Goal: Find specific page/section: Find specific page/section

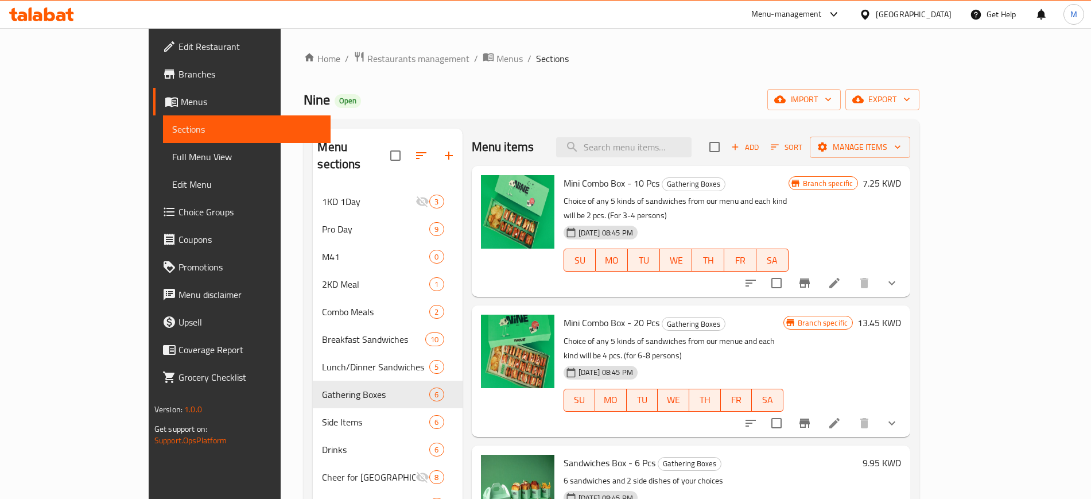
click at [374, 94] on div "Nine Open import export" at bounding box center [612, 99] width 616 height 21
click at [766, 265] on div "30-08-2024 08:45 PM SU MO TU WE TH FR SA" at bounding box center [676, 252] width 234 height 62
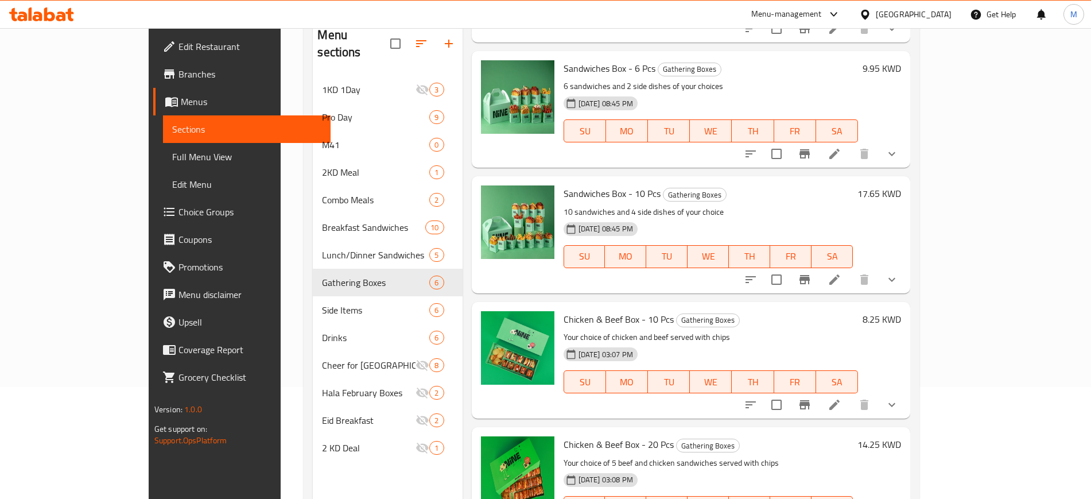
scroll to position [161, 0]
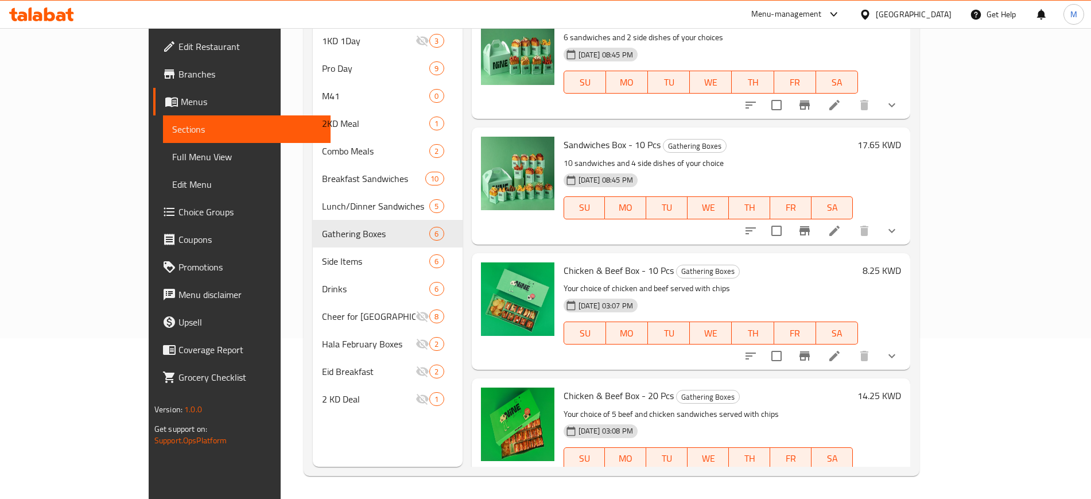
click at [712, 340] on div "Chicken & Beef Box - 10 Pcs Gathering Boxes Your choice of chicken and beef ser…" at bounding box center [691, 311] width 439 height 117
click at [731, 281] on p "Your choice of chicken and beef served with chips" at bounding box center [711, 288] width 295 height 14
drag, startPoint x: 594, startPoint y: 245, endPoint x: 632, endPoint y: 249, distance: 38.0
click at [632, 262] on span "Chicken & Beef Box - 10 Pcs" at bounding box center [619, 270] width 110 height 17
click at [743, 281] on p "Your choice of chicken and beef served with chips" at bounding box center [711, 288] width 295 height 14
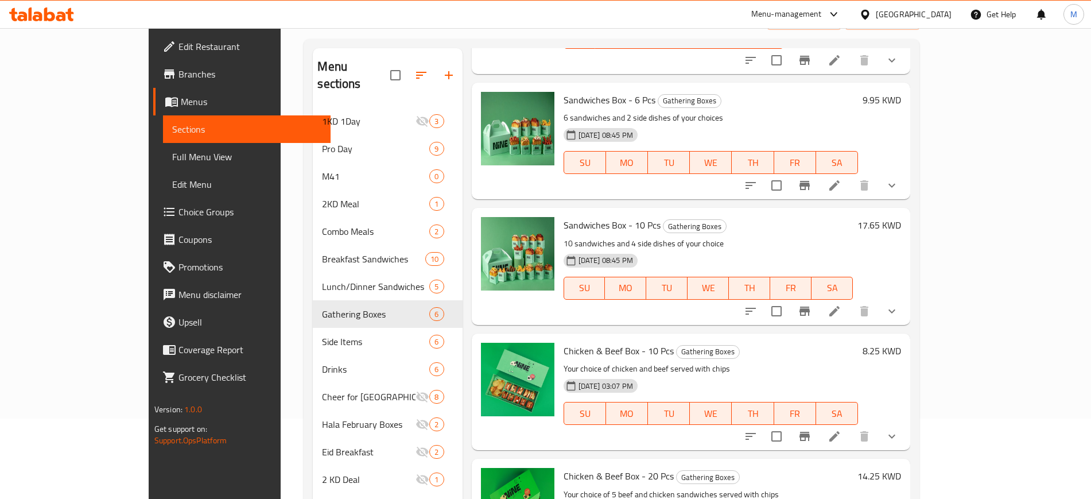
scroll to position [0, 0]
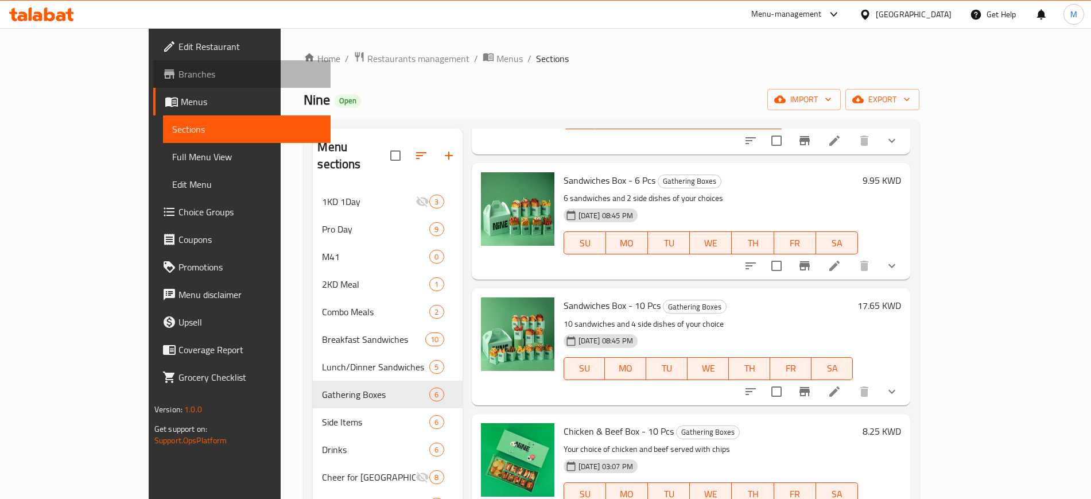
click at [179, 77] on span "Branches" at bounding box center [250, 74] width 143 height 14
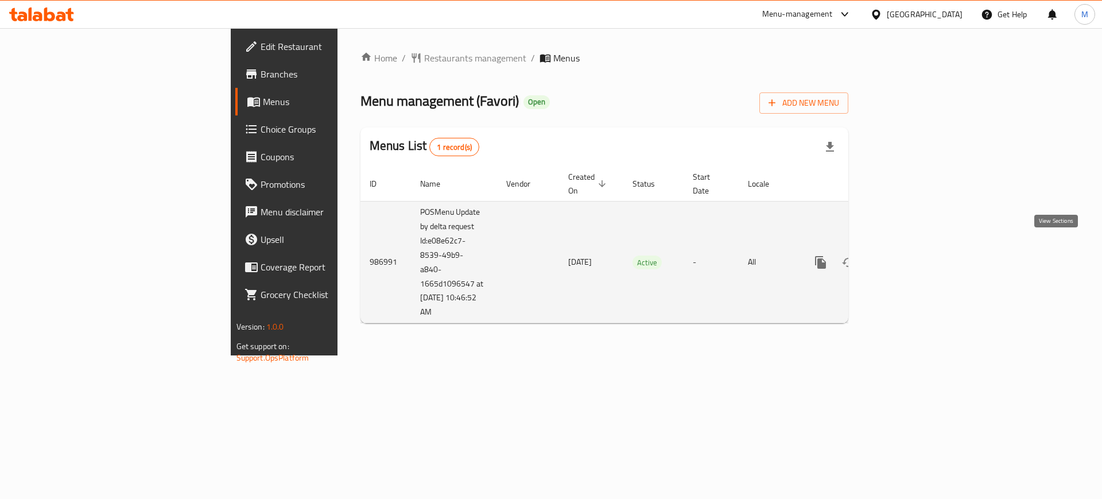
click at [911, 255] on icon "enhanced table" at bounding box center [904, 262] width 14 height 14
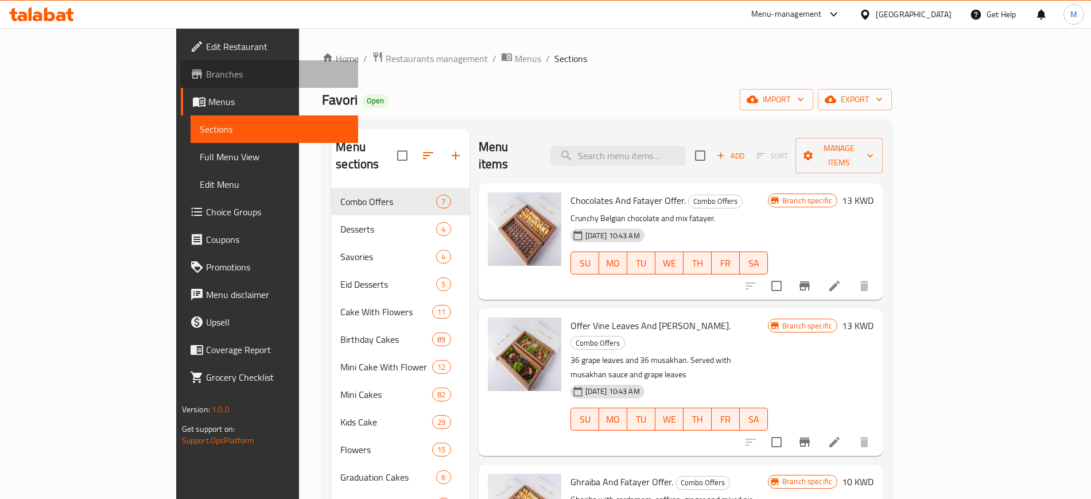
click at [206, 72] on span "Branches" at bounding box center [277, 74] width 143 height 14
